Goal: Transaction & Acquisition: Purchase product/service

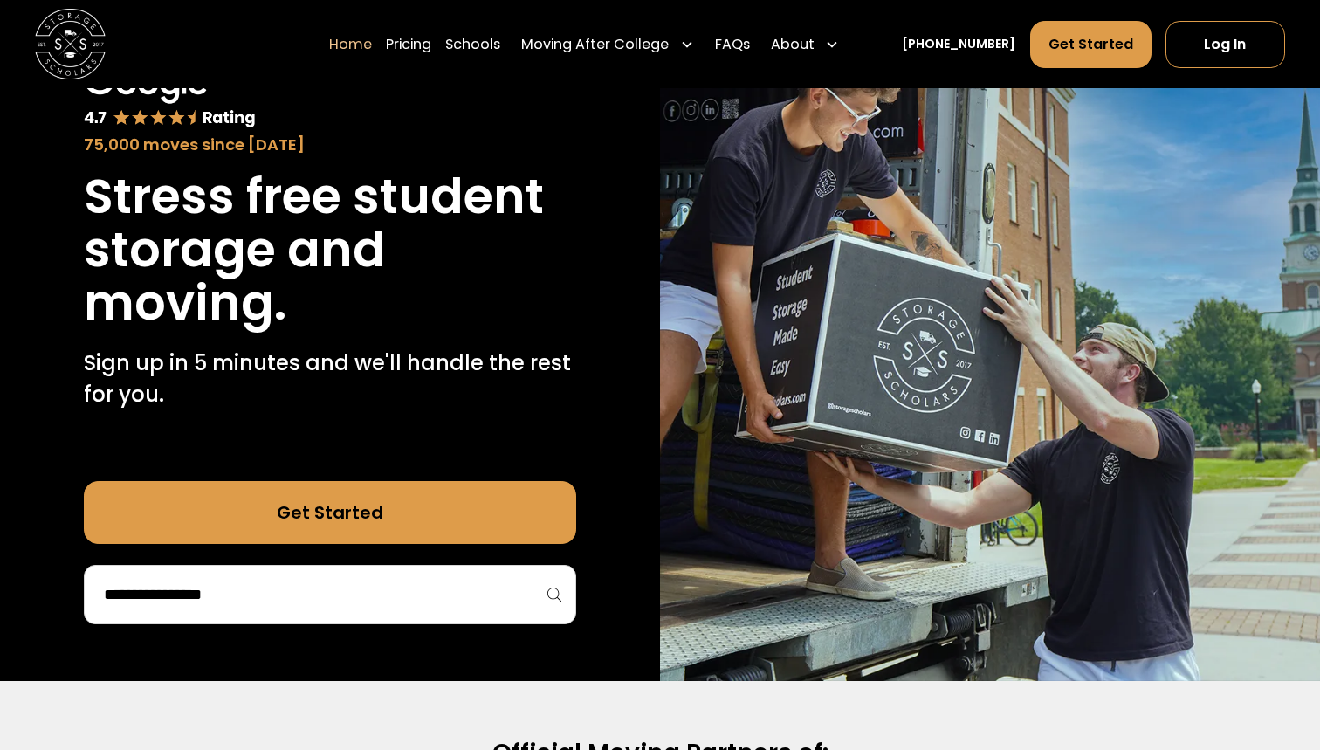
scroll to position [163, 0]
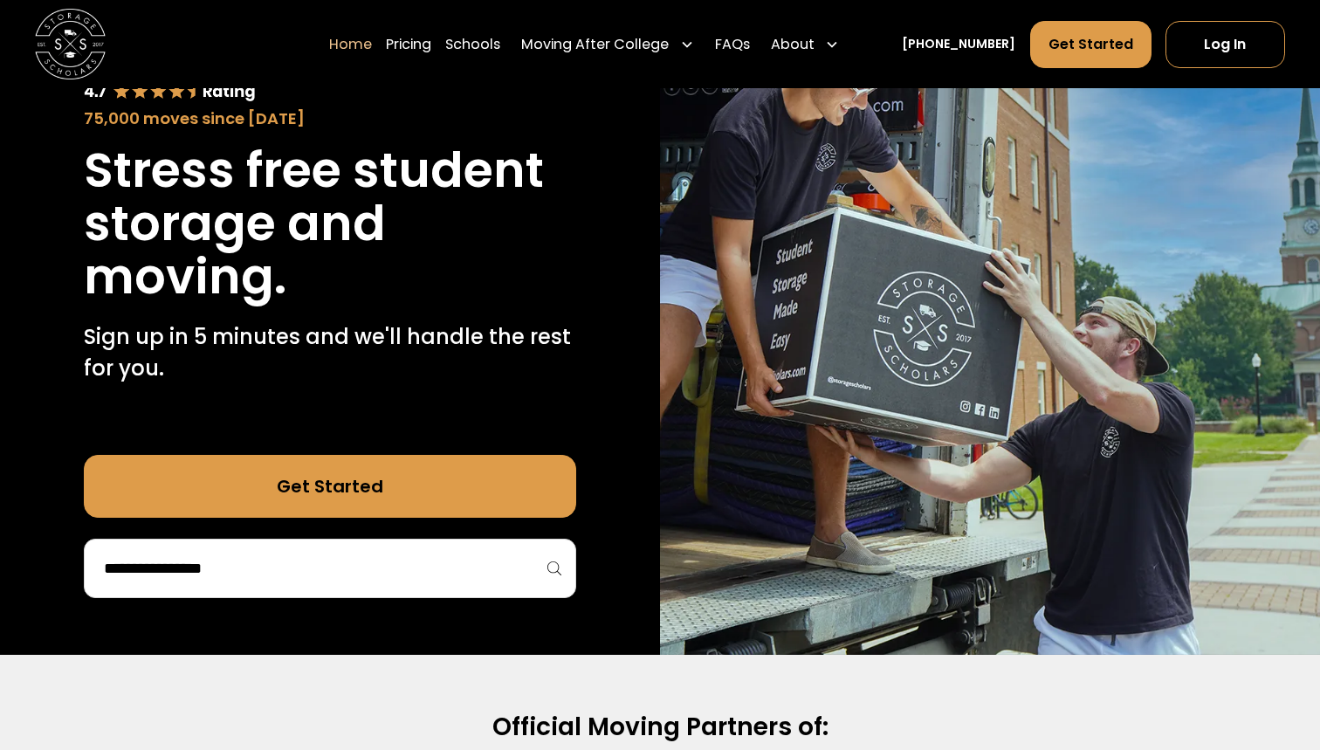
click at [370, 566] on input "search" at bounding box center [330, 568] width 456 height 30
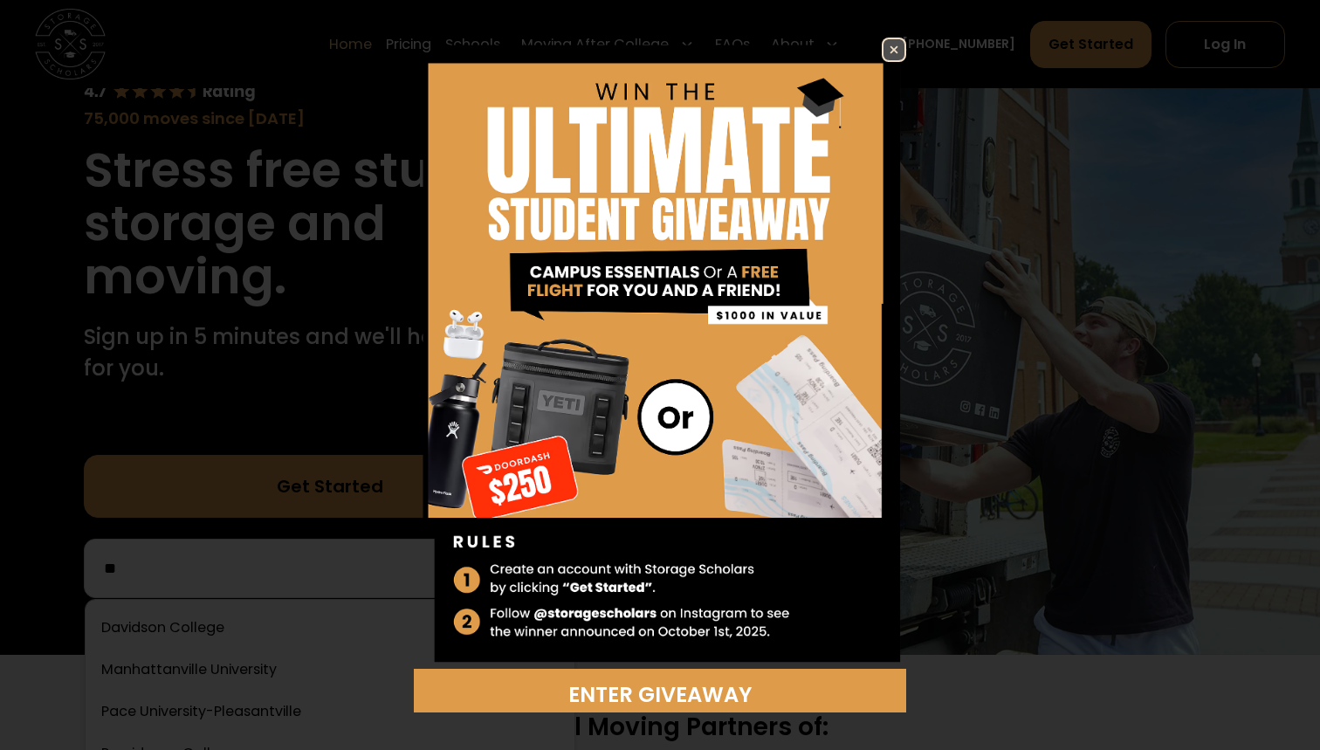
click at [896, 49] on img at bounding box center [893, 49] width 21 height 21
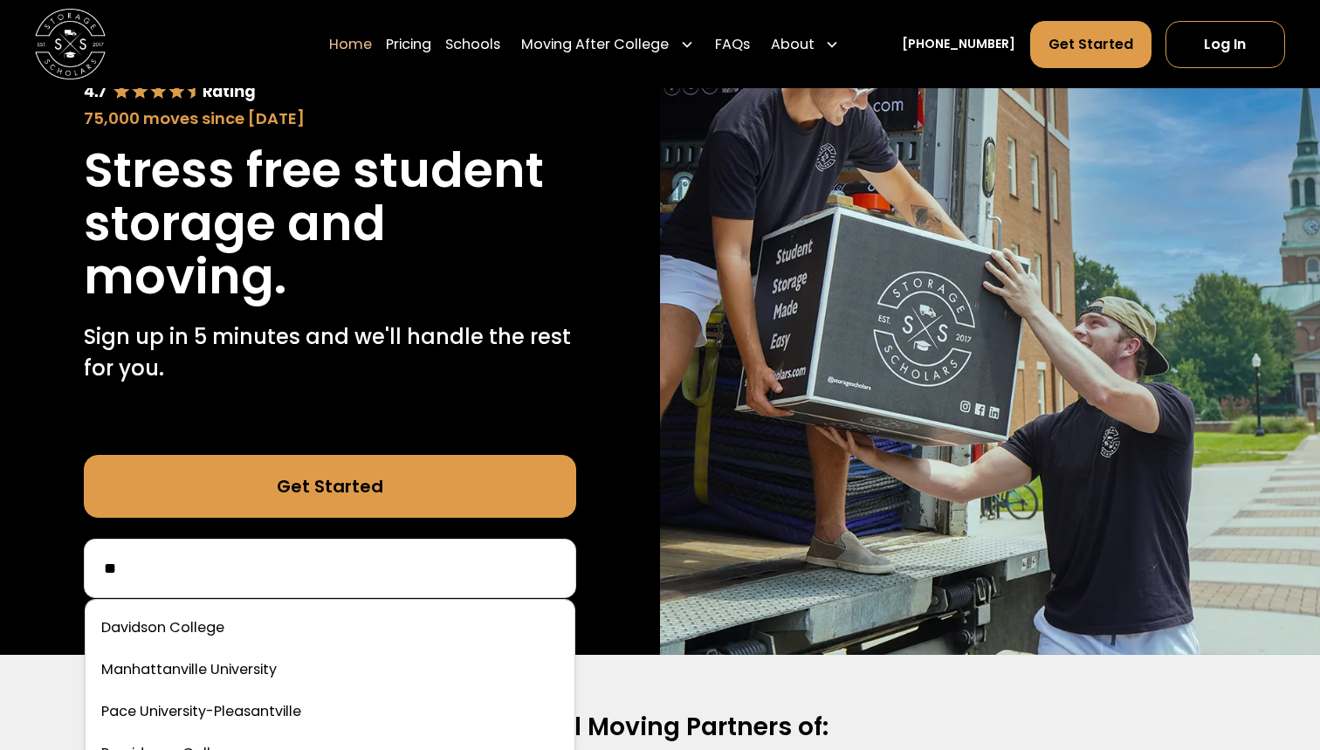
click at [301, 576] on input "**" at bounding box center [330, 568] width 456 height 30
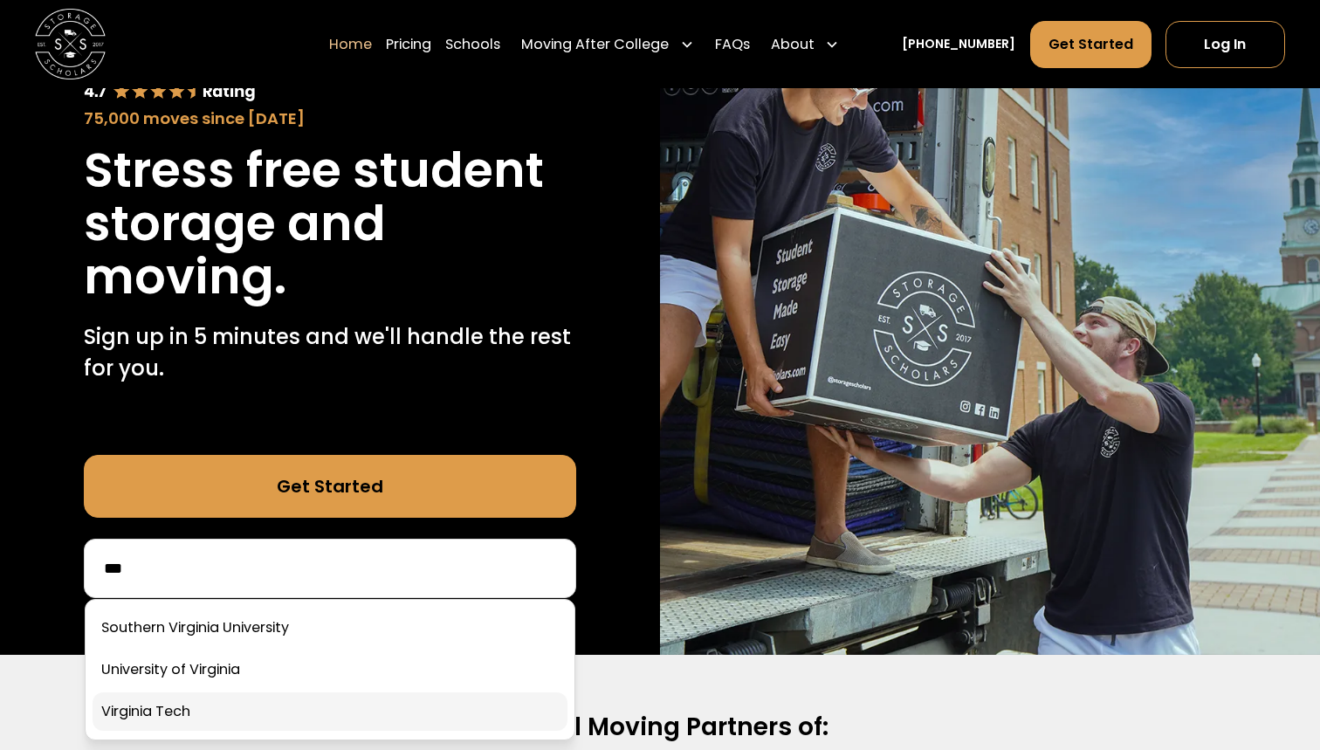
type input "***"
click at [229, 715] on link at bounding box center [330, 711] width 475 height 38
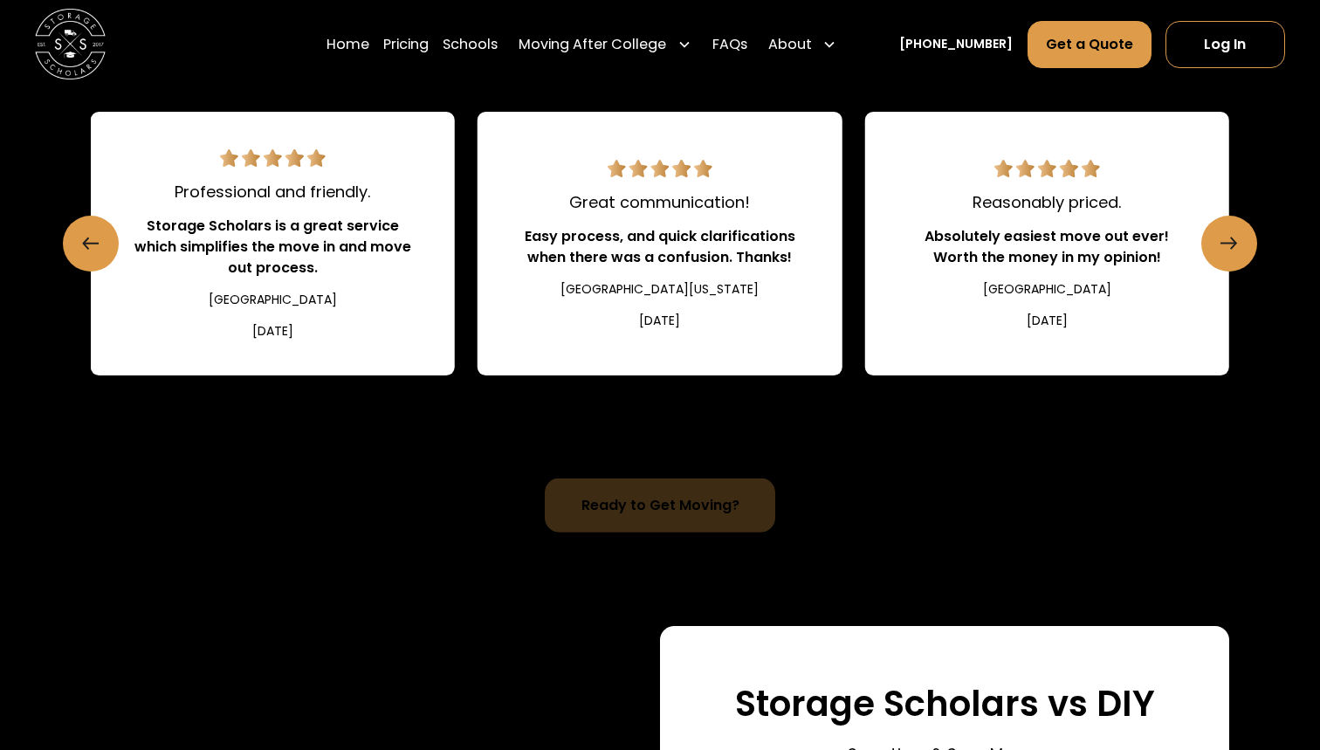
scroll to position [1946, 0]
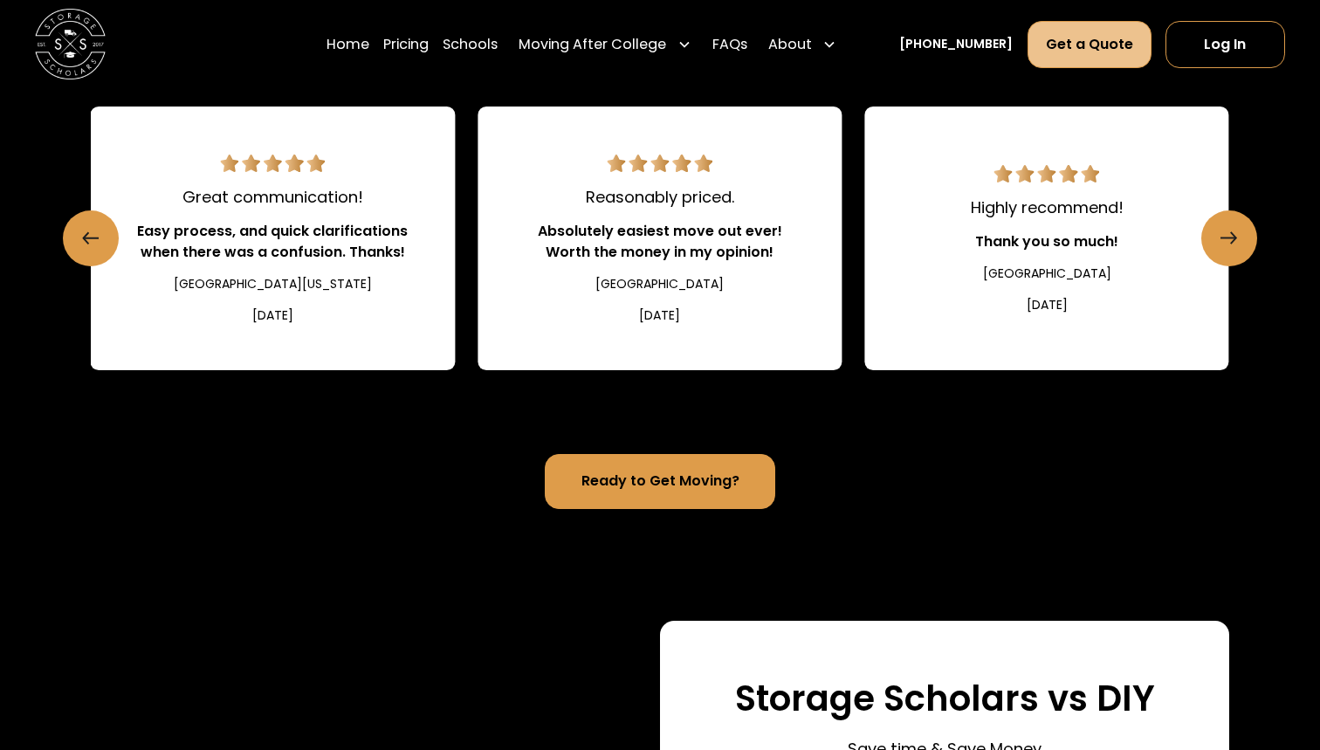
click at [1107, 67] on nav "Home Pricing Schools Moving After College Commercial Moving Post Grad Moving Ge…" at bounding box center [805, 43] width 958 height 49
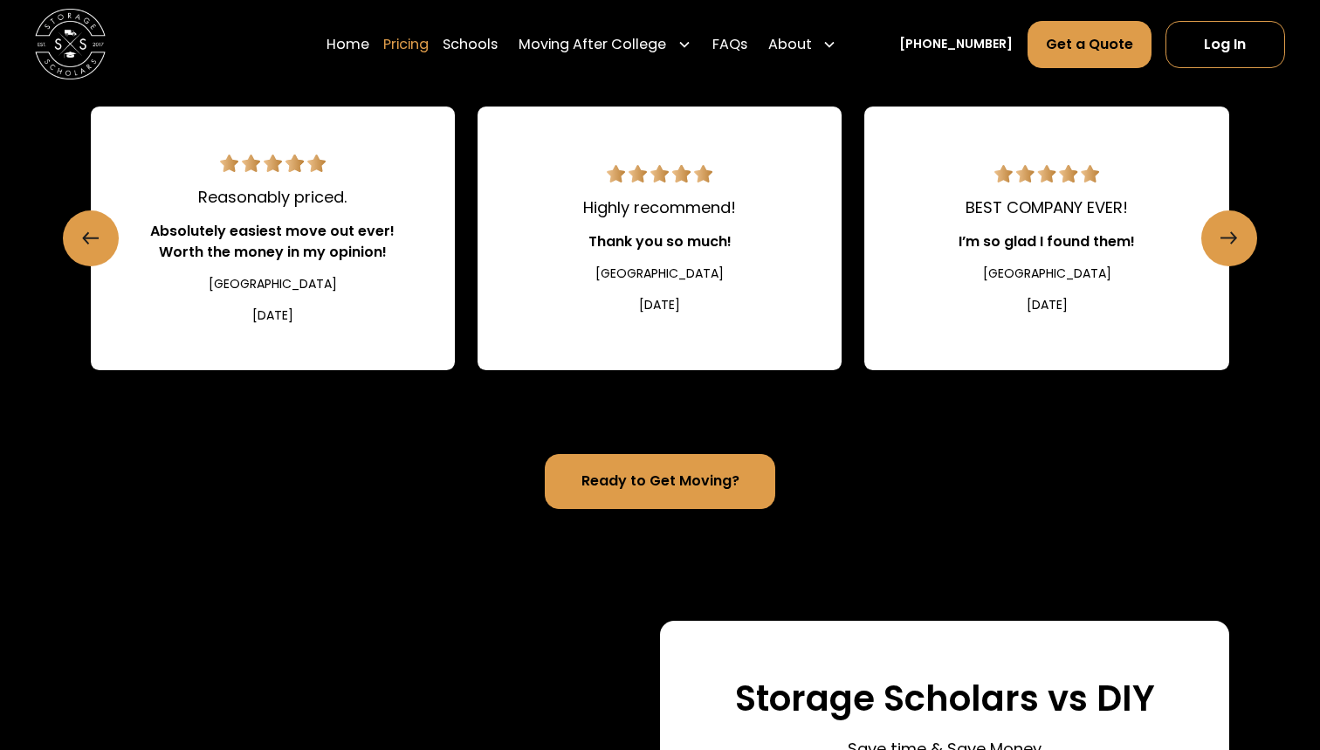
click at [428, 51] on link "Pricing" at bounding box center [405, 43] width 45 height 49
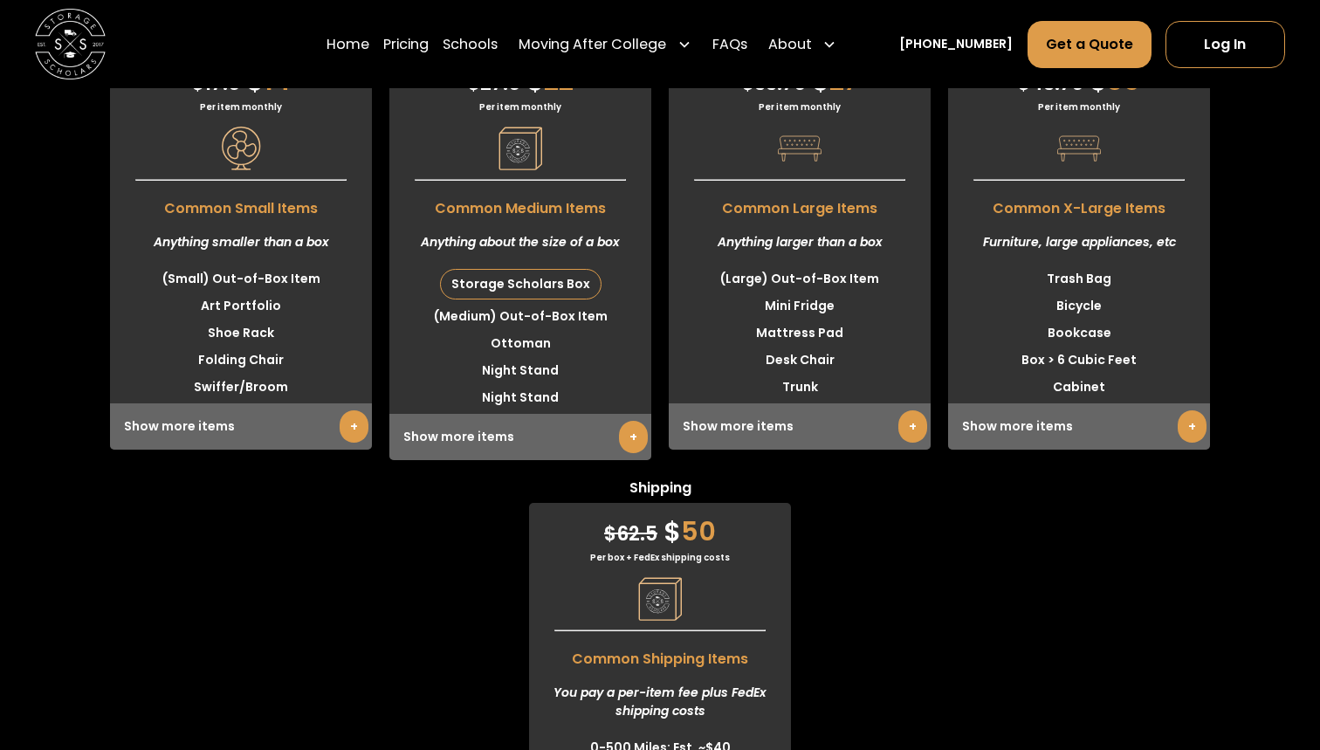
scroll to position [4335, 0]
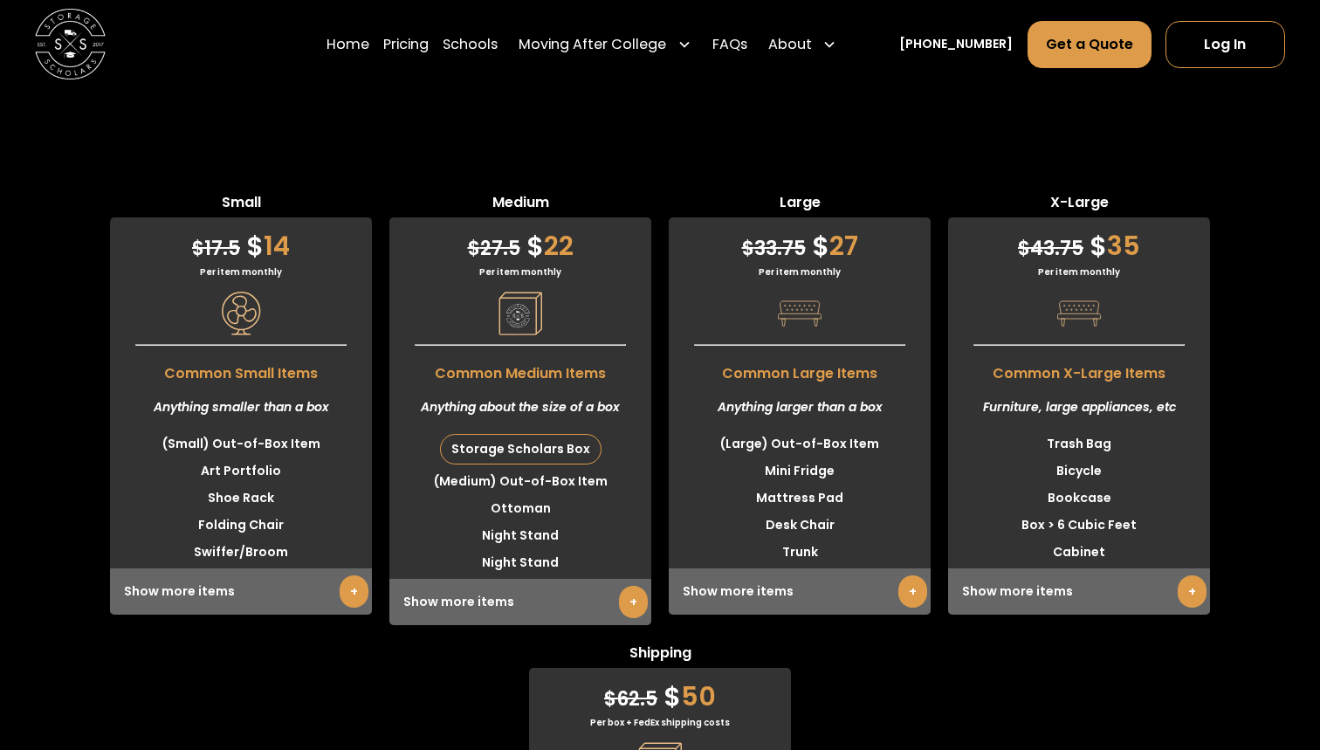
click at [353, 579] on link "+" at bounding box center [353, 591] width 29 height 32
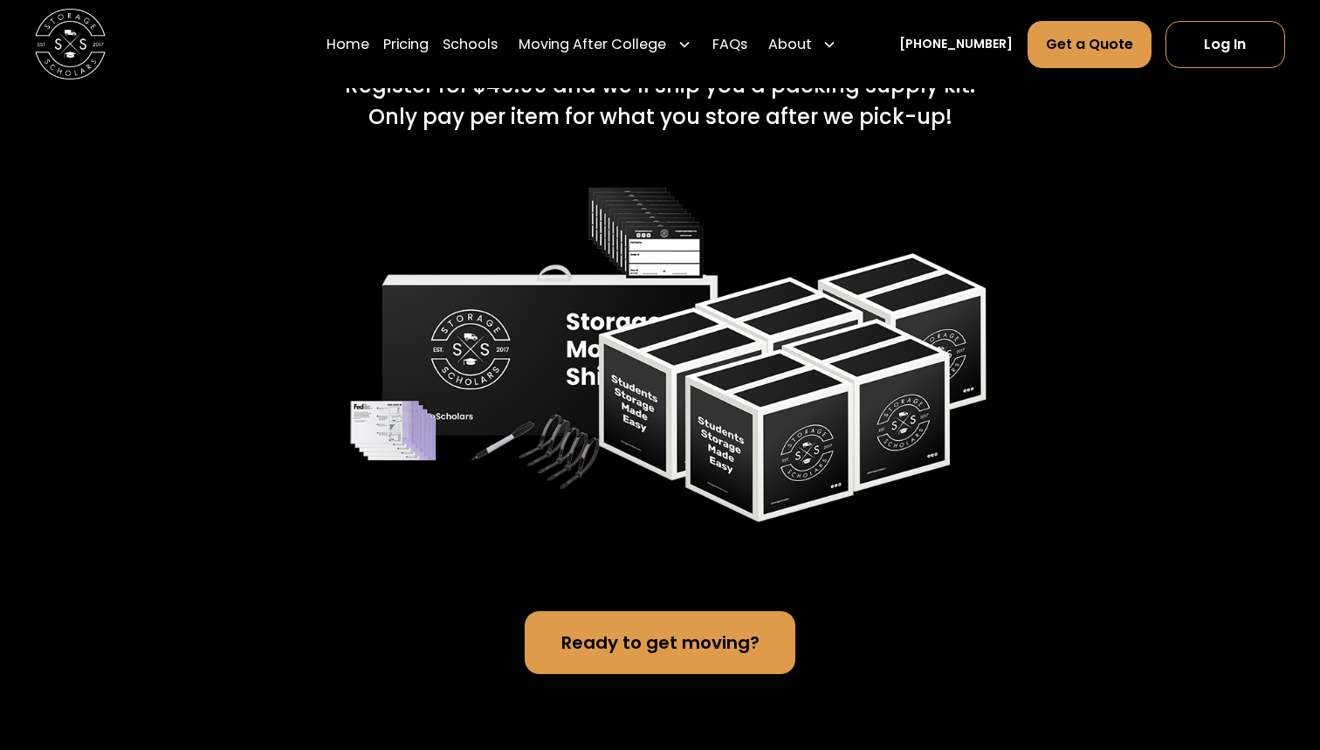
scroll to position [3524, 0]
